Goal: Information Seeking & Learning: Learn about a topic

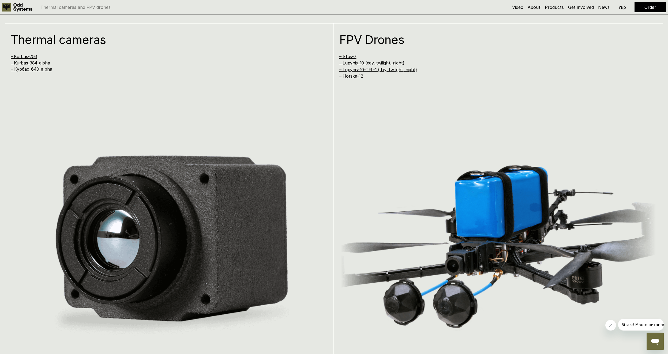
scroll to position [690, 0]
click at [35, 64] on link "– Kurbas-384-alpha" at bounding box center [30, 62] width 39 height 5
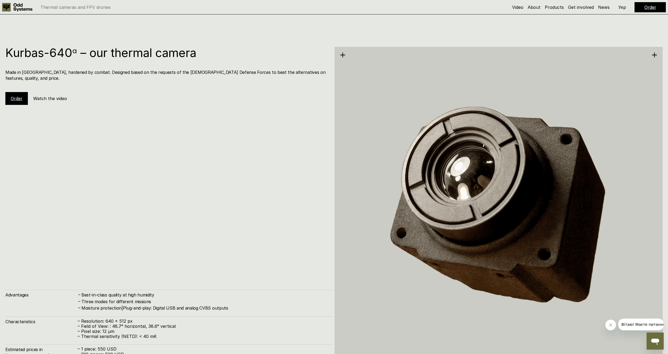
scroll to position [1736, 0]
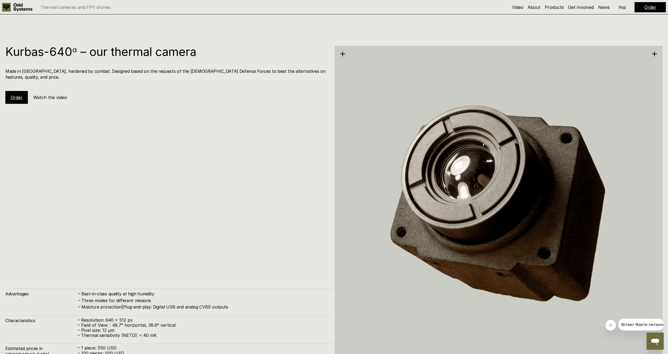
click at [14, 95] on link "Order" at bounding box center [17, 97] width 12 height 5
click at [51, 95] on h5 "Watch the video" at bounding box center [50, 98] width 34 height 6
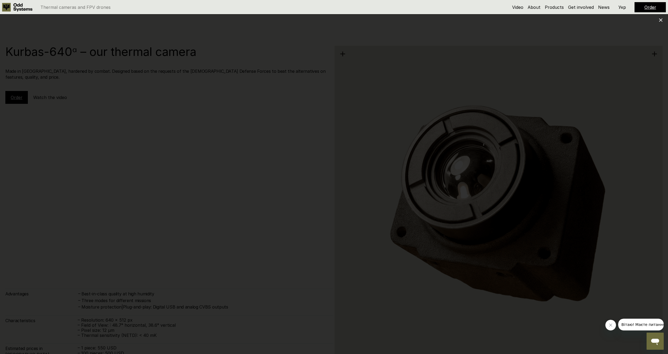
click at [605, 178] on div at bounding box center [334, 177] width 668 height 354
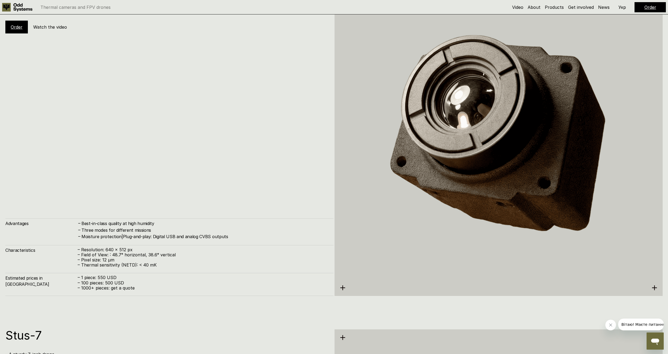
scroll to position [1806, 0]
drag, startPoint x: 97, startPoint y: 281, endPoint x: 116, endPoint y: 276, distance: 19.2
click at [117, 276] on div "– 1 piece: 550 USD – 100 pieces: 500 USD – 1000+ pieces: get a quote" at bounding box center [203, 283] width 250 height 16
click at [116, 276] on p "– 1 piece: 550 USD" at bounding box center [203, 277] width 250 height 5
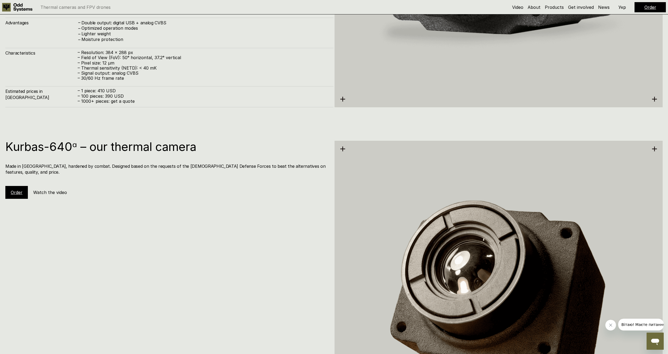
scroll to position [1606, 0]
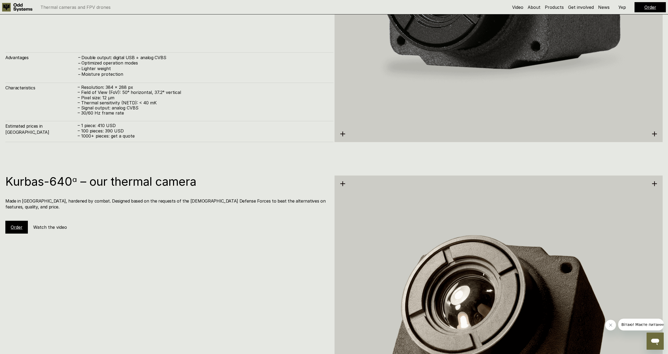
click at [56, 224] on h5 "Watch the video" at bounding box center [50, 227] width 34 height 6
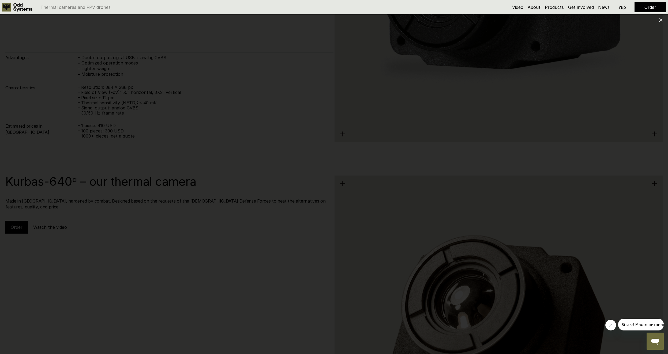
click at [616, 152] on div at bounding box center [334, 177] width 668 height 354
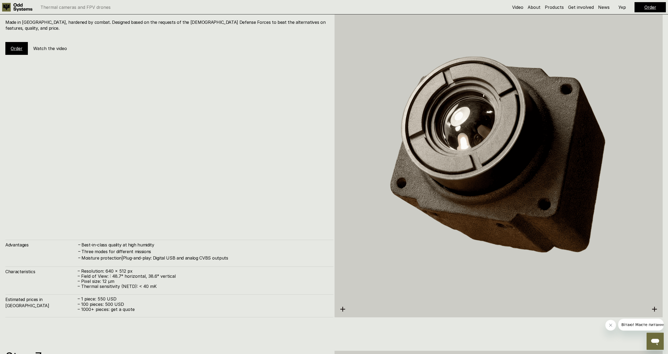
scroll to position [1782, 0]
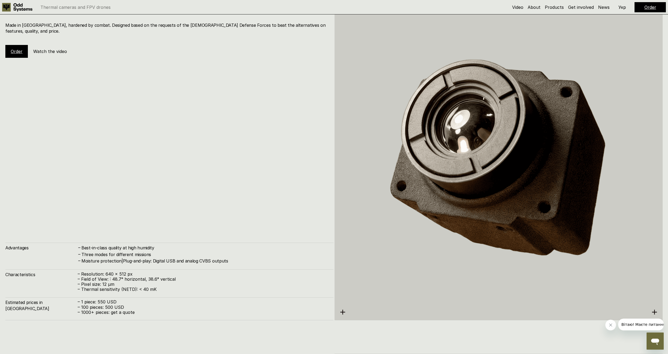
click at [23, 45] on div "Order" at bounding box center [16, 51] width 22 height 13
click at [20, 50] on div "Order" at bounding box center [16, 51] width 22 height 13
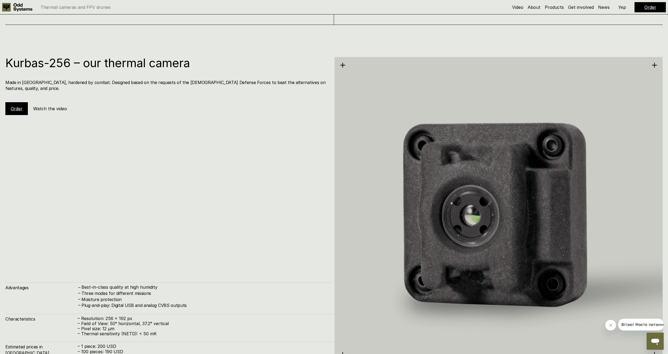
scroll to position [1028, 0]
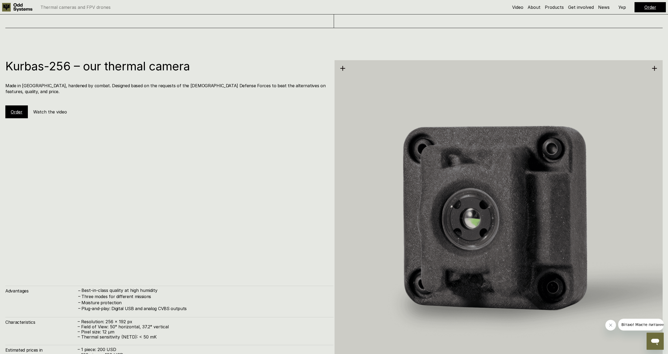
click at [56, 109] on h5 "Watch the video" at bounding box center [50, 112] width 34 height 6
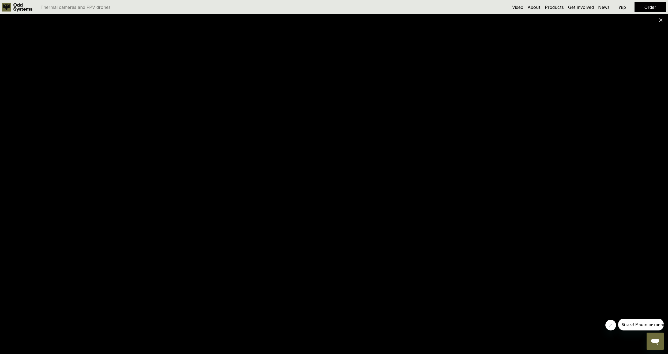
click at [643, 7] on div "Order" at bounding box center [649, 7] width 31 height 10
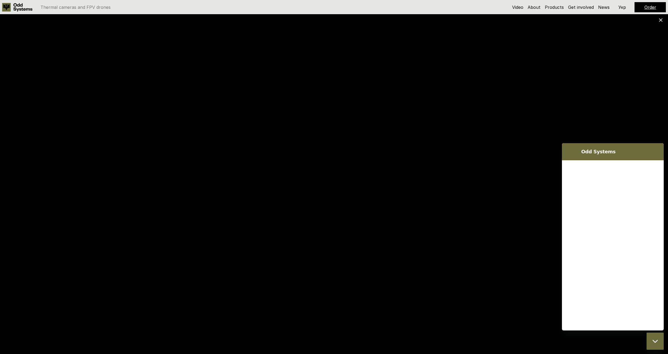
scroll to position [0, 0]
click at [643, 7] on div "Order" at bounding box center [649, 7] width 31 height 10
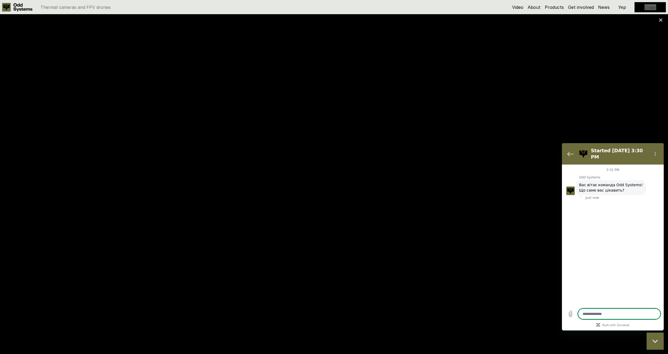
type textarea "*"
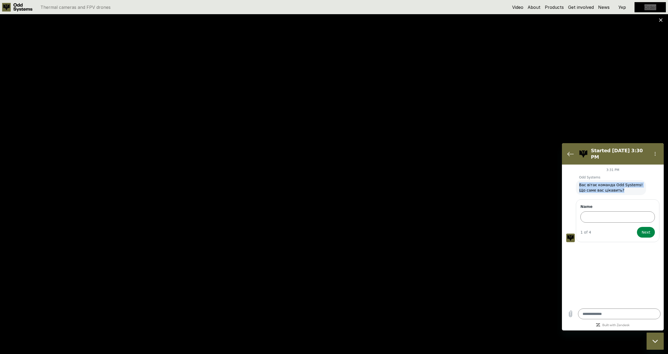
drag, startPoint x: 579, startPoint y: 180, endPoint x: 620, endPoint y: 187, distance: 42.1
click at [620, 187] on span "Вас вітає команда Odd Systems! Що саме вас цікавить?" at bounding box center [611, 187] width 64 height 11
click at [618, 206] on div "Name" at bounding box center [617, 213] width 74 height 19
click at [607, 214] on input "Name" at bounding box center [617, 217] width 74 height 11
click at [573, 151] on icon "Back to the conversation list" at bounding box center [570, 154] width 6 height 6
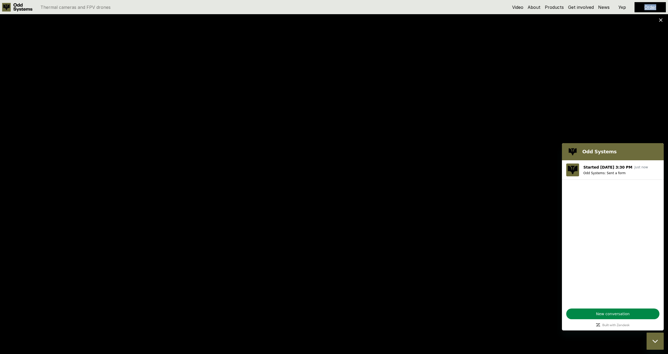
click at [620, 104] on div at bounding box center [334, 177] width 668 height 354
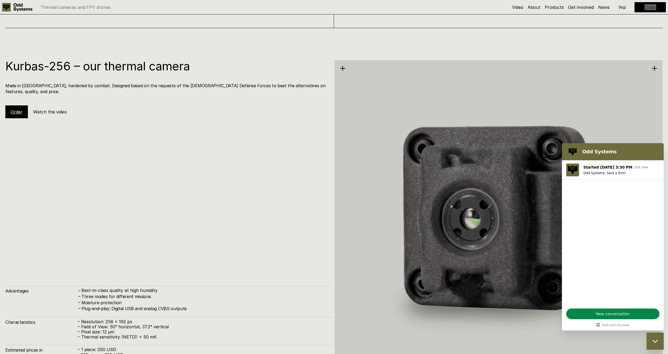
click at [651, 341] on div "Close messaging window" at bounding box center [655, 341] width 16 height 16
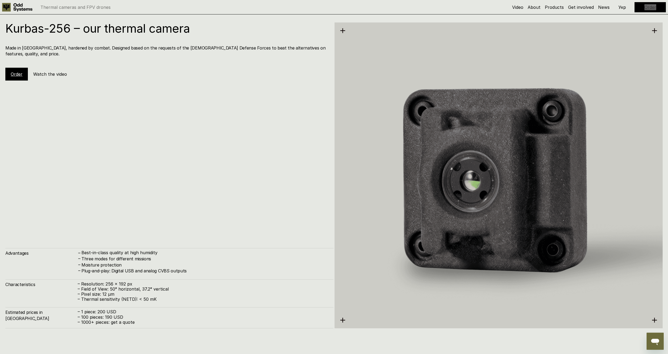
scroll to position [1065, 0]
click at [58, 72] on h5 "Watch the video" at bounding box center [50, 75] width 34 height 6
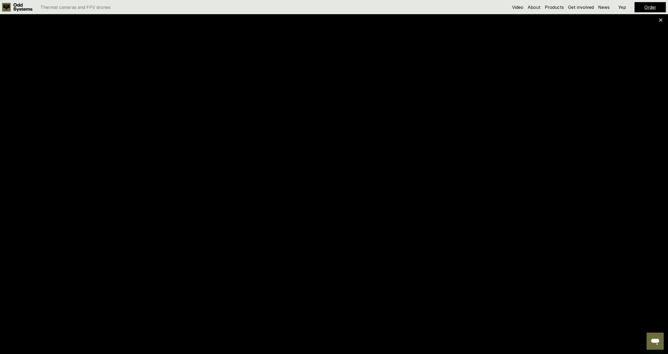
click at [629, 201] on div at bounding box center [334, 177] width 668 height 354
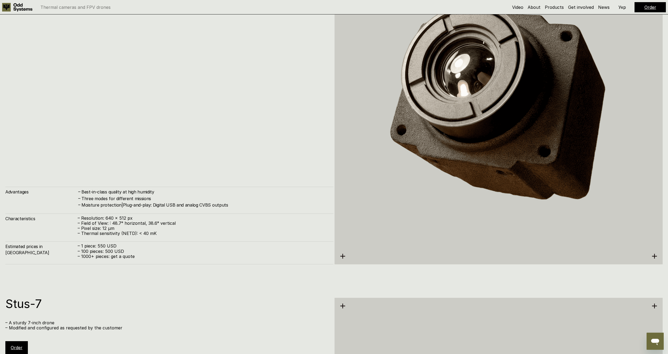
scroll to position [1835, 0]
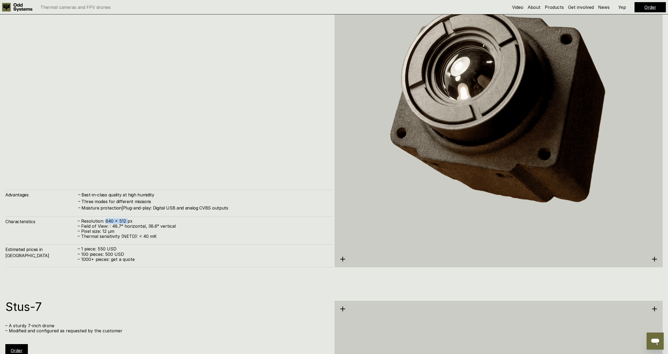
drag, startPoint x: 105, startPoint y: 223, endPoint x: 126, endPoint y: 222, distance: 21.5
click at [126, 222] on p "– Resolution: 640 x 512 px" at bounding box center [203, 221] width 250 height 5
click at [158, 219] on p "– Resolution: 640 x 512 px" at bounding box center [203, 221] width 250 height 5
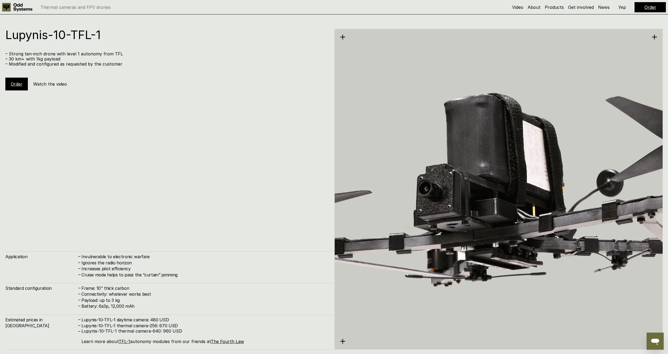
scroll to position [2815, 0]
click at [51, 85] on h5 "Watch the video" at bounding box center [50, 85] width 34 height 6
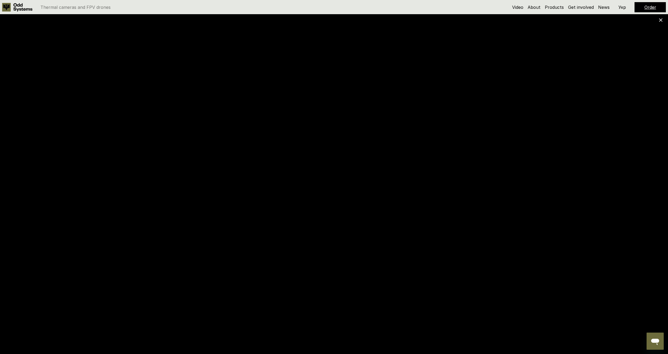
click at [651, 74] on div at bounding box center [334, 177] width 668 height 354
